Goal: Information Seeking & Learning: Obtain resource

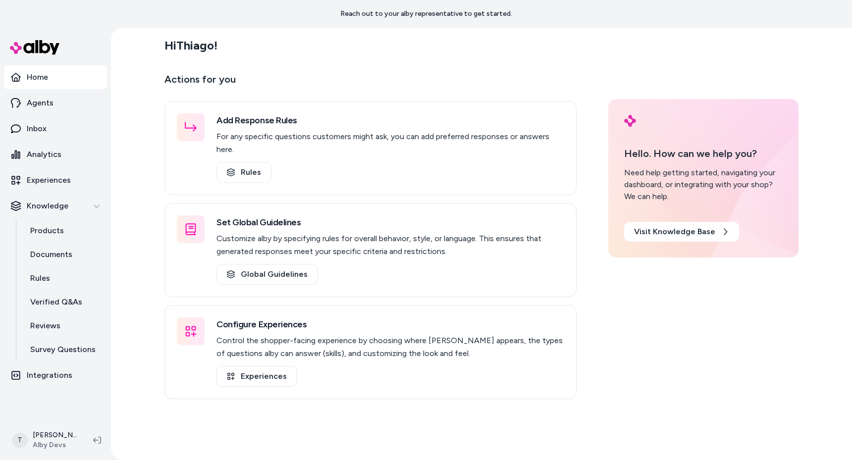
click at [133, 137] on div "Hi Thiago ! Actions for you Add Response Rules For any specific questions custo…" at bounding box center [481, 244] width 741 height 433
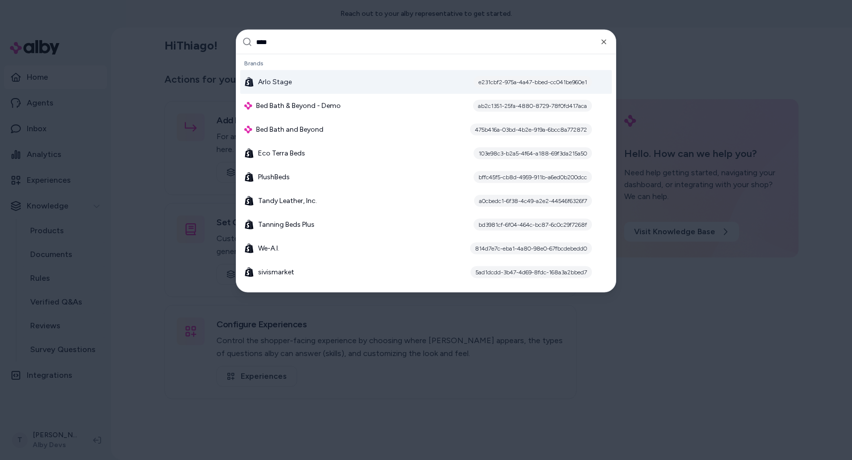
type input "*****"
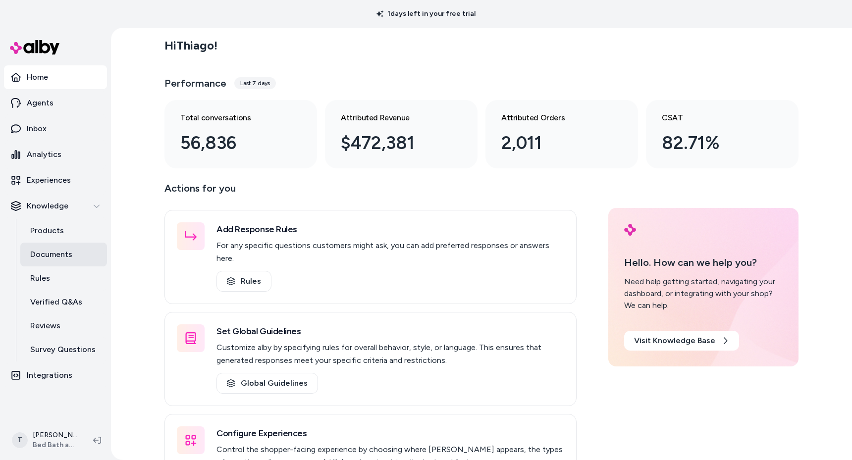
click at [55, 256] on p "Documents" at bounding box center [51, 255] width 42 height 12
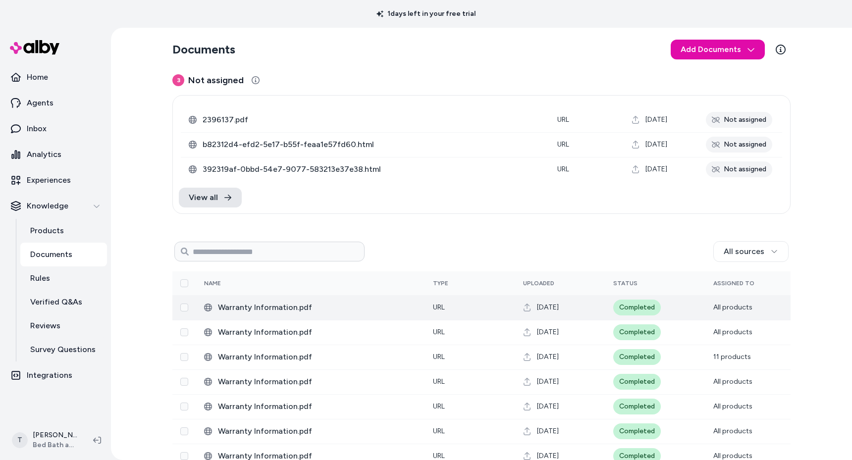
click at [259, 303] on span "Warranty Information.pdf" at bounding box center [317, 308] width 199 height 12
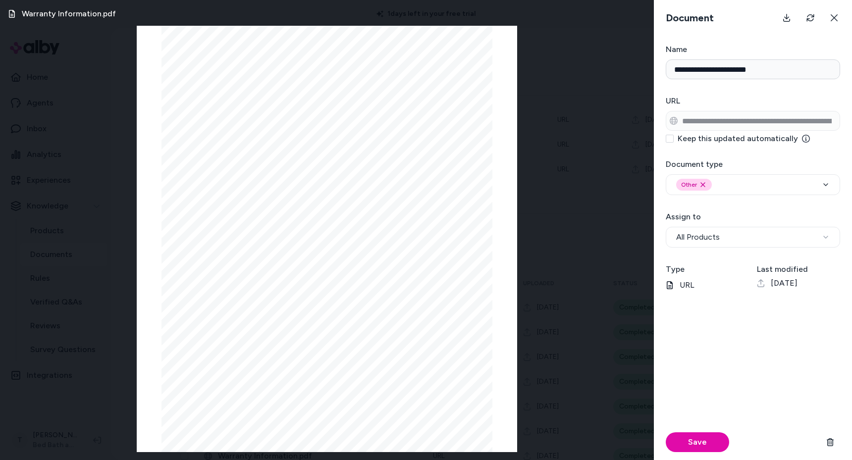
click at [231, 190] on div "786-681-1919" at bounding box center [327, 242] width 331 height 433
click at [572, 215] on div "Warranty Information.pdf Page 1/2 786-681-1919 Page 2/2 786-681-1919" at bounding box center [327, 230] width 654 height 460
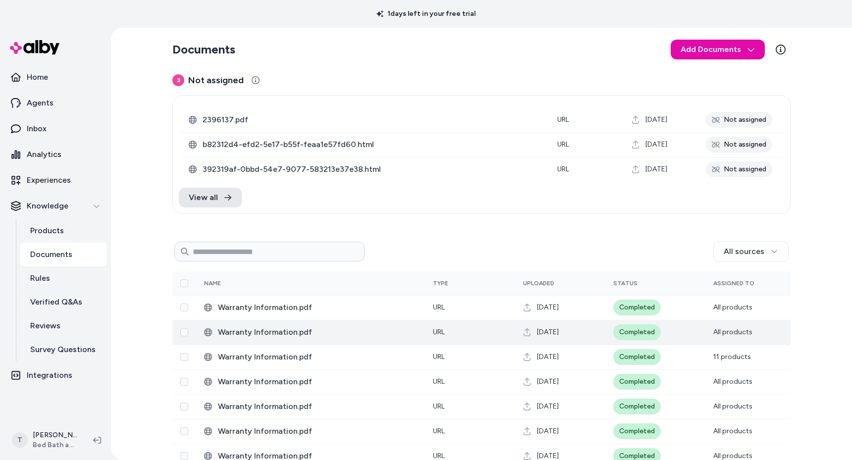
click at [303, 329] on span "Warranty Information.pdf" at bounding box center [317, 333] width 199 height 12
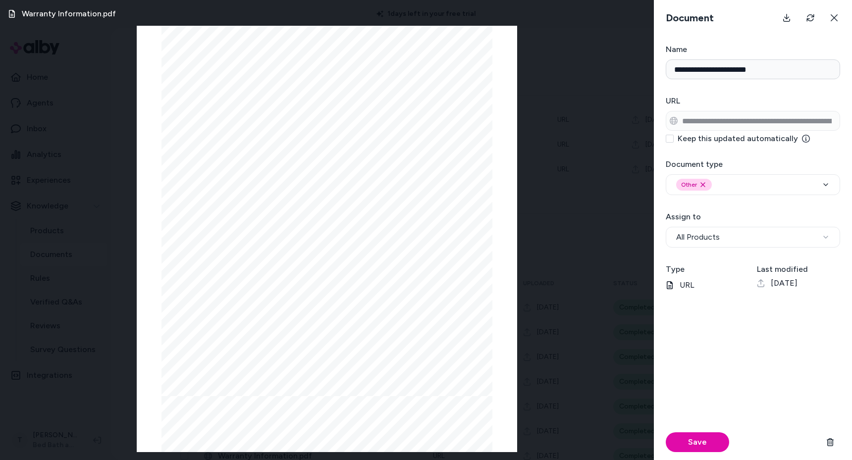
click at [243, 290] on span "To register your Cuisinart product, please visit https://cuisinart.registria.co…" at bounding box center [312, 289] width 263 height 7
drag, startPoint x: 238, startPoint y: 288, endPoint x: 272, endPoint y: 291, distance: 33.3
click at [272, 291] on span "To register your Cuisinart product, please visit https://cuisinart.registria.co…" at bounding box center [312, 289] width 263 height 7
copy span "Cuisinart"
click at [122, 284] on div "Warranty Information.pdf Page 1/16 To register your Cuisinart product, please v…" at bounding box center [327, 230] width 654 height 460
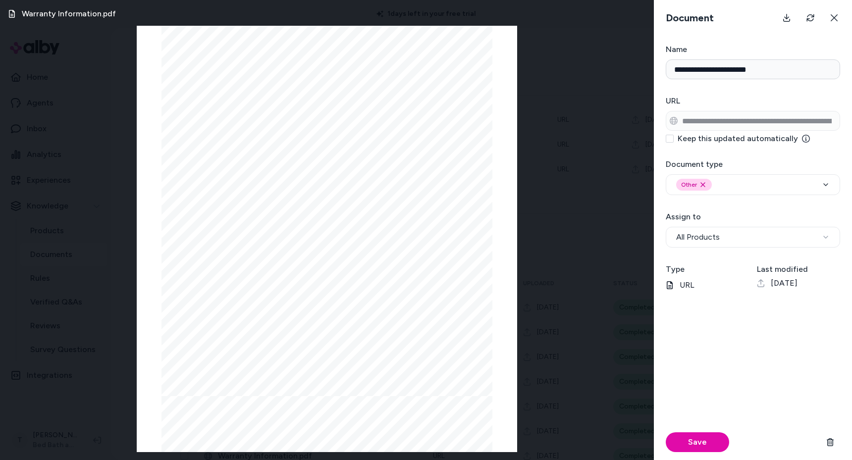
click at [112, 297] on div "Warranty Information.pdf Page 1/16 To register your Cuisinart product, please v…" at bounding box center [327, 230] width 654 height 460
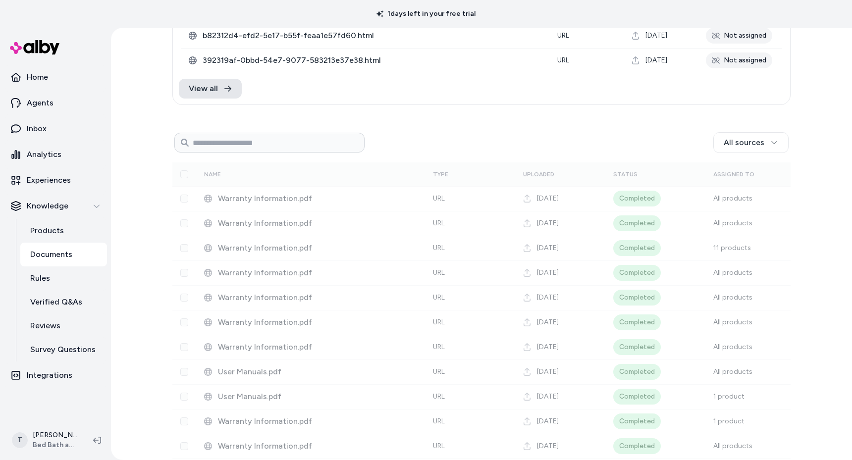
scroll to position [338, 0]
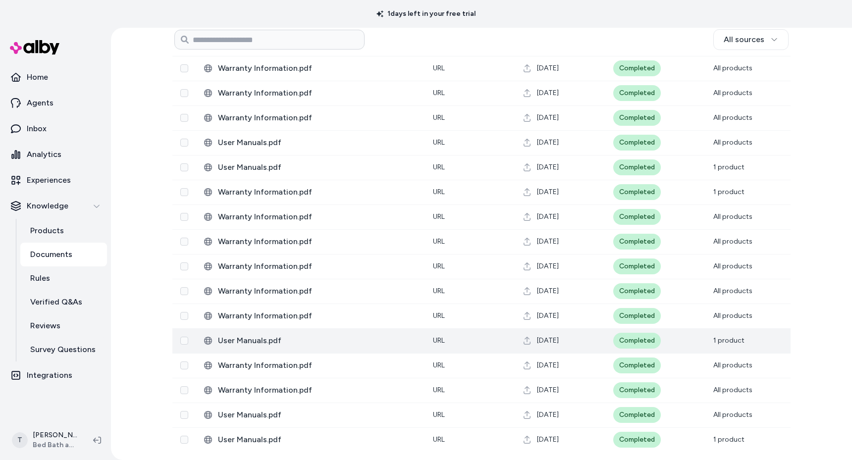
click at [334, 340] on span "User Manuals.pdf" at bounding box center [317, 341] width 199 height 12
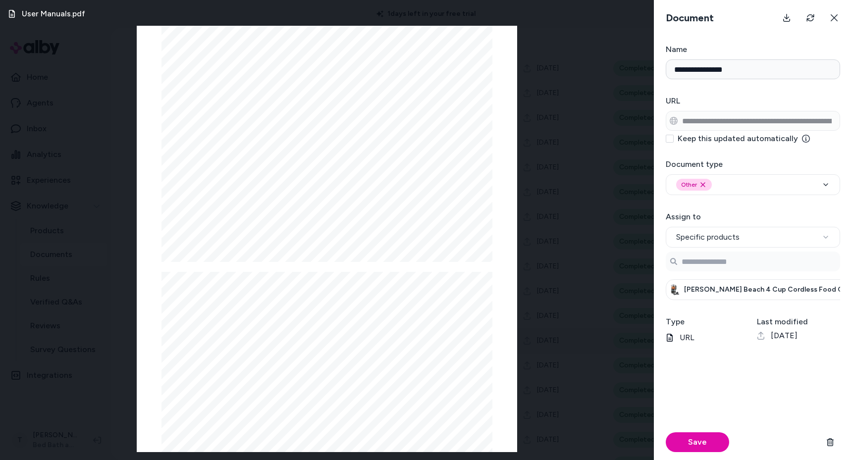
click at [736, 291] on span "Hamilton Beach 4 Cup Cordless Food Chopper" at bounding box center [775, 290] width 183 height 10
copy div "Hamilton Beach 4 Cup Cordless Food Chopper"
click at [596, 258] on div "User Manuals.pdf Page 1/2 IMPORTANT SAFEGUARDS When using electrical appliances…" at bounding box center [327, 230] width 654 height 460
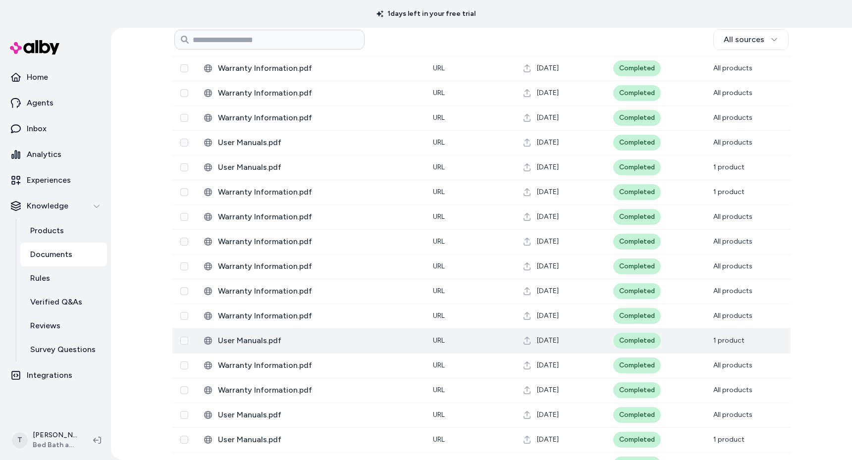
click at [131, 332] on div "Documents Add Documents 3 Not assigned 0 Selected Edit 2396137.pdf URL [DATE] N…" at bounding box center [481, 244] width 741 height 433
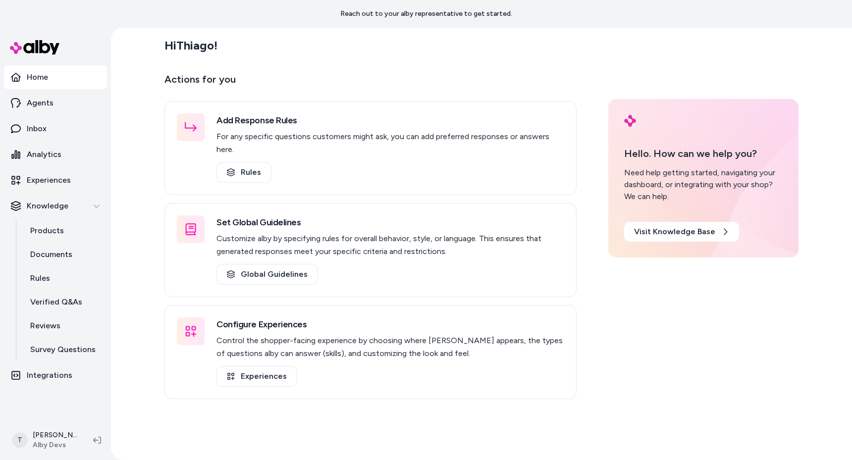
click at [128, 303] on div "Hi Thiago ! Actions for you Add Response Rules For any specific questions custo…" at bounding box center [481, 244] width 741 height 433
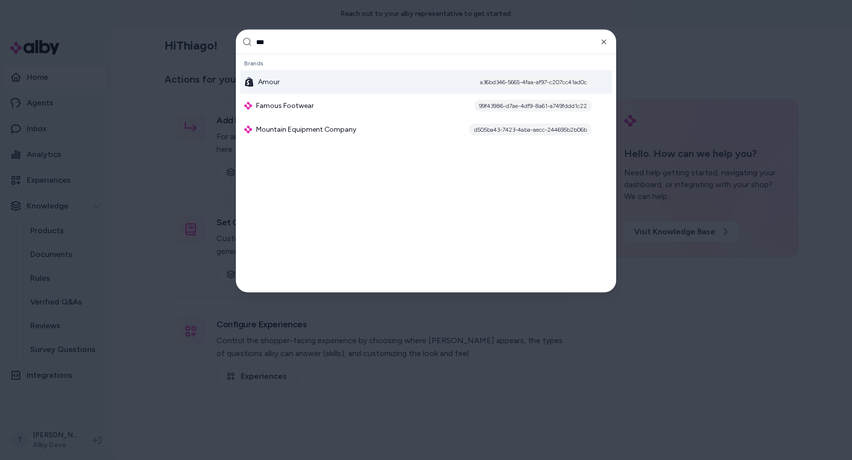
type input "****"
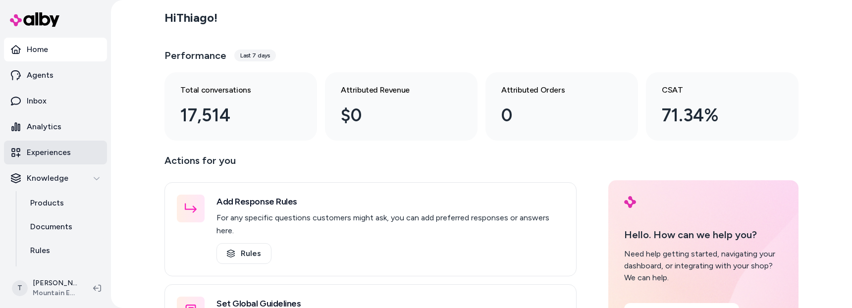
click at [46, 122] on p "Analytics" at bounding box center [44, 127] width 35 height 12
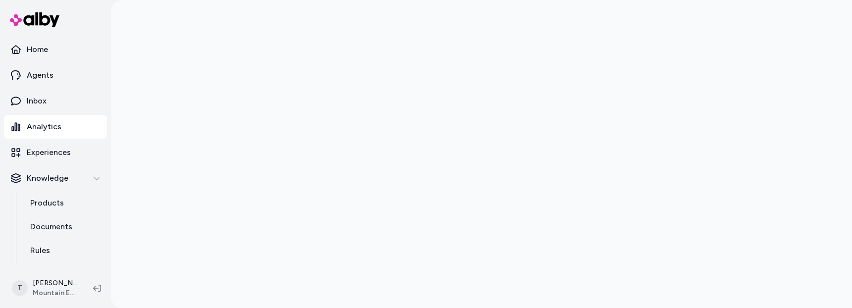
click at [809, 187] on div at bounding box center [481, 154] width 741 height 308
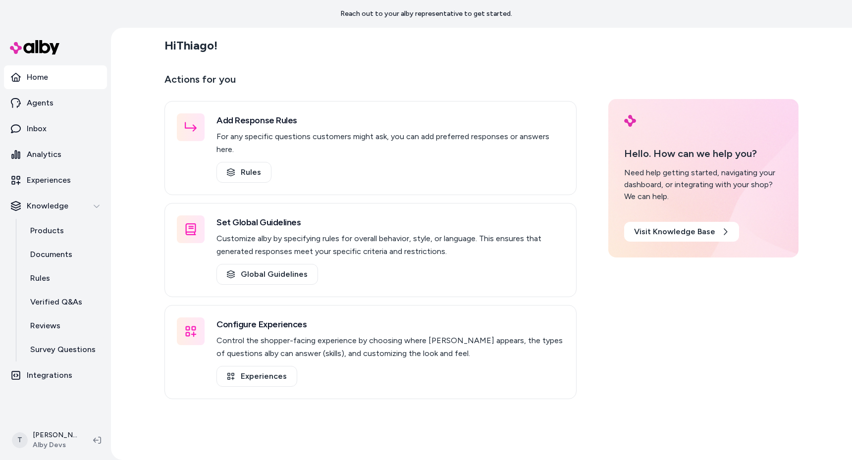
click at [154, 367] on div "Hi Thiago ! Actions for you Add Response Rules For any specific questions custo…" at bounding box center [481, 244] width 741 height 433
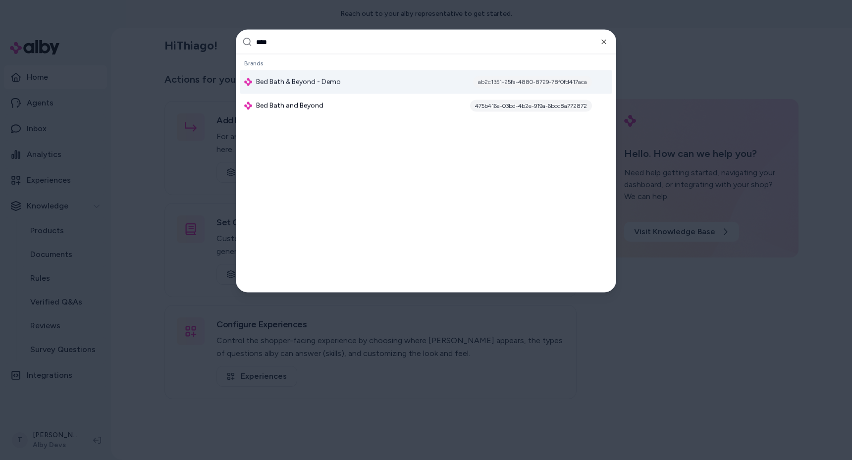
type input "*****"
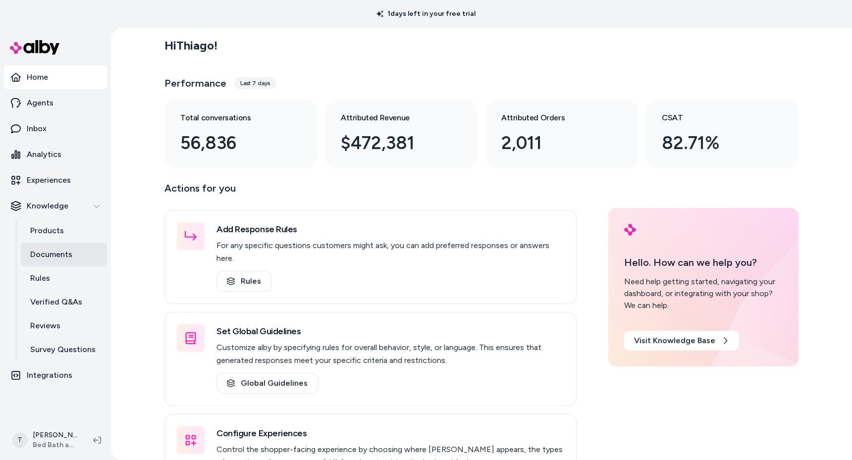
click at [67, 254] on p "Documents" at bounding box center [51, 255] width 42 height 12
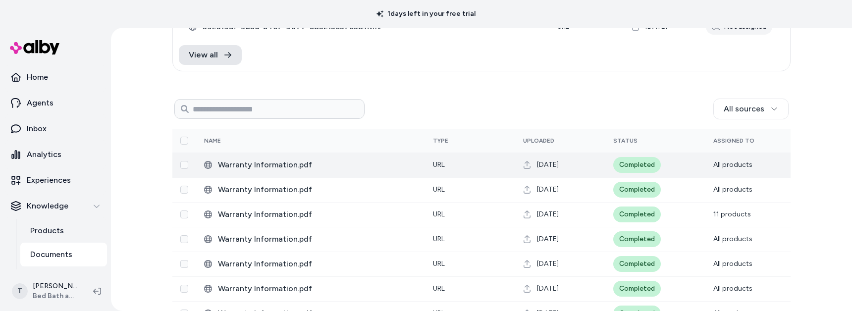
scroll to position [160, 0]
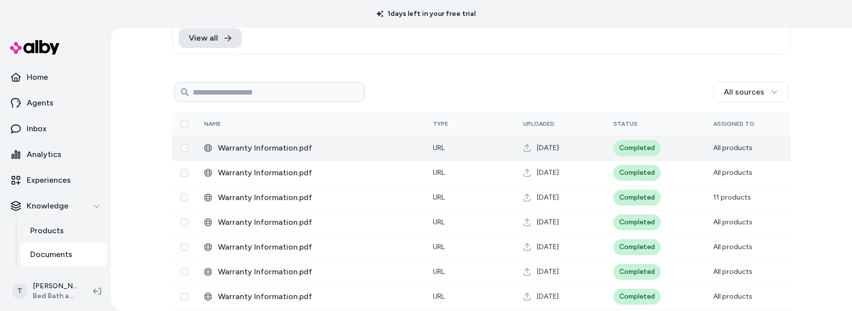
click at [350, 152] on span "Warranty Information.pdf" at bounding box center [317, 148] width 199 height 12
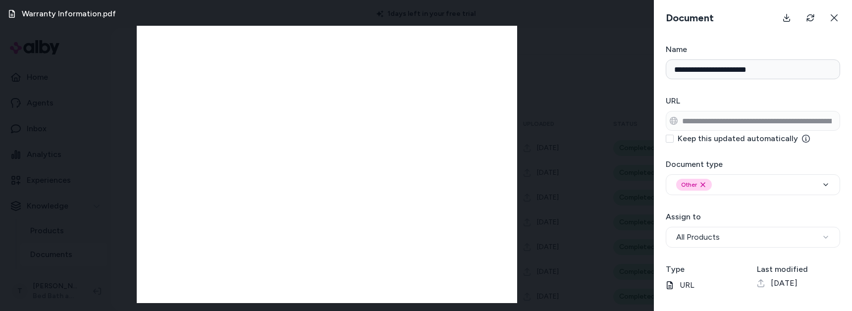
click at [599, 208] on div "Warranty Information.pdf Page 1/2 786-681-1919 Page 2/2 786-681-1919" at bounding box center [327, 155] width 654 height 311
click at [832, 15] on icon at bounding box center [834, 17] width 7 height 7
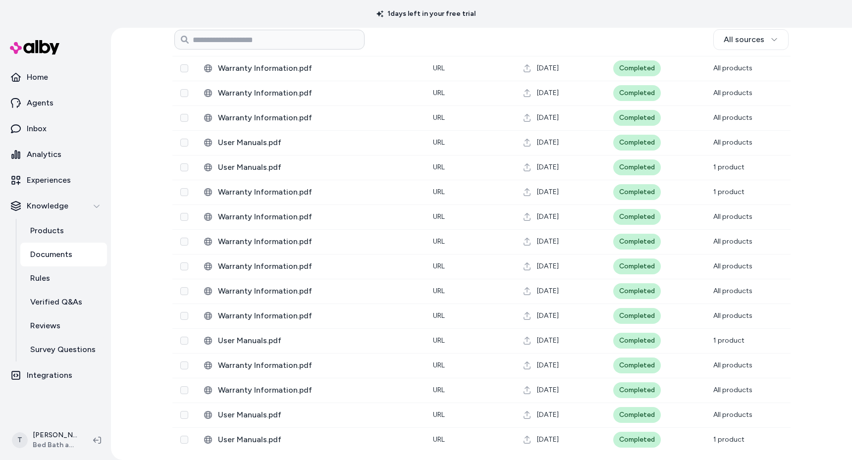
scroll to position [356, 0]
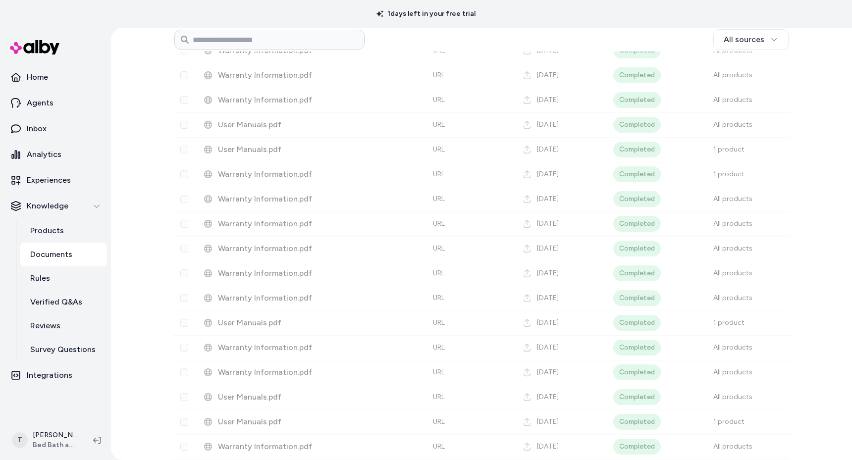
click at [149, 246] on div "Documents Add Documents 3 Not assigned 0 Selected Edit 2396137.pdf URL [DATE] N…" at bounding box center [481, 244] width 741 height 433
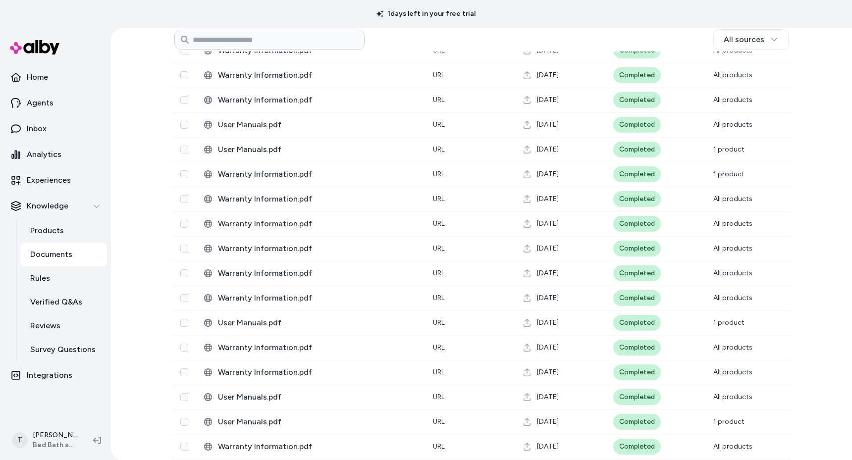
click at [121, 252] on div "Documents Add Documents 3 Not assigned 0 Selected Edit 2396137.pdf URL [DATE] N…" at bounding box center [481, 244] width 741 height 433
click at [132, 287] on div "Documents Add Documents 3 Not assigned 0 Selected Edit 2396137.pdf URL [DATE] N…" at bounding box center [481, 244] width 741 height 433
click at [135, 285] on div "Documents Add Documents 3 Not assigned 0 Selected Edit 2396137.pdf URL [DATE] N…" at bounding box center [481, 244] width 741 height 433
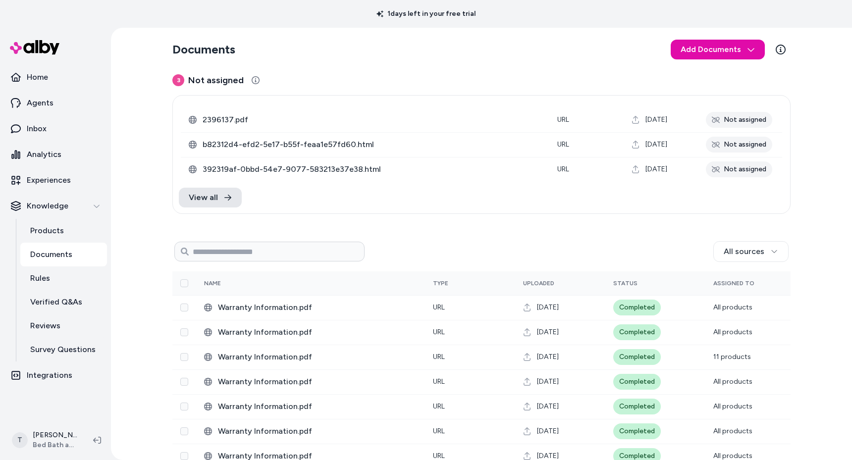
click at [139, 308] on div "Documents Add Documents 3 Not assigned 0 Selected Edit 2396137.pdf URL [DATE] N…" at bounding box center [481, 244] width 741 height 433
